Goal: Find specific page/section: Find specific page/section

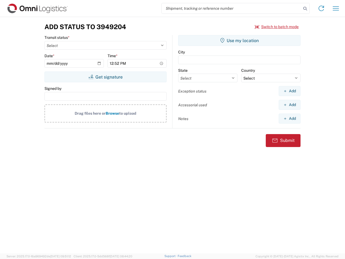
click at [232, 8] on input "search" at bounding box center [232, 8] width 140 height 10
click at [305, 9] on icon at bounding box center [306, 9] width 8 height 8
click at [322, 8] on icon at bounding box center [321, 8] width 9 height 9
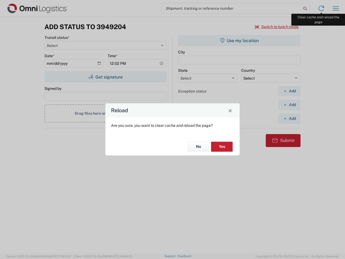
click at [336, 8] on div "Reload Are you sure, you want to clear cache and reload the page? No Yes" at bounding box center [172, 129] width 345 height 259
click at [277, 27] on div "Reload Are you sure, you want to clear cache and reload the page? No Yes" at bounding box center [172, 129] width 345 height 259
click at [105, 77] on div "Reload Are you sure, you want to clear cache and reload the page? No Yes" at bounding box center [172, 129] width 345 height 259
click at [240, 40] on div "Reload Are you sure, you want to clear cache and reload the page? No Yes" at bounding box center [172, 129] width 345 height 259
click at [290, 91] on div "Reload Are you sure, you want to clear cache and reload the page? No Yes" at bounding box center [172, 129] width 345 height 259
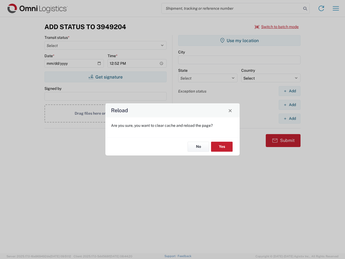
click at [290, 105] on div "Reload Are you sure, you want to clear cache and reload the page? No Yes" at bounding box center [172, 129] width 345 height 259
click at [290, 118] on div "Reload Are you sure, you want to clear cache and reload the page? No Yes" at bounding box center [172, 129] width 345 height 259
